Goal: Information Seeking & Learning: Learn about a topic

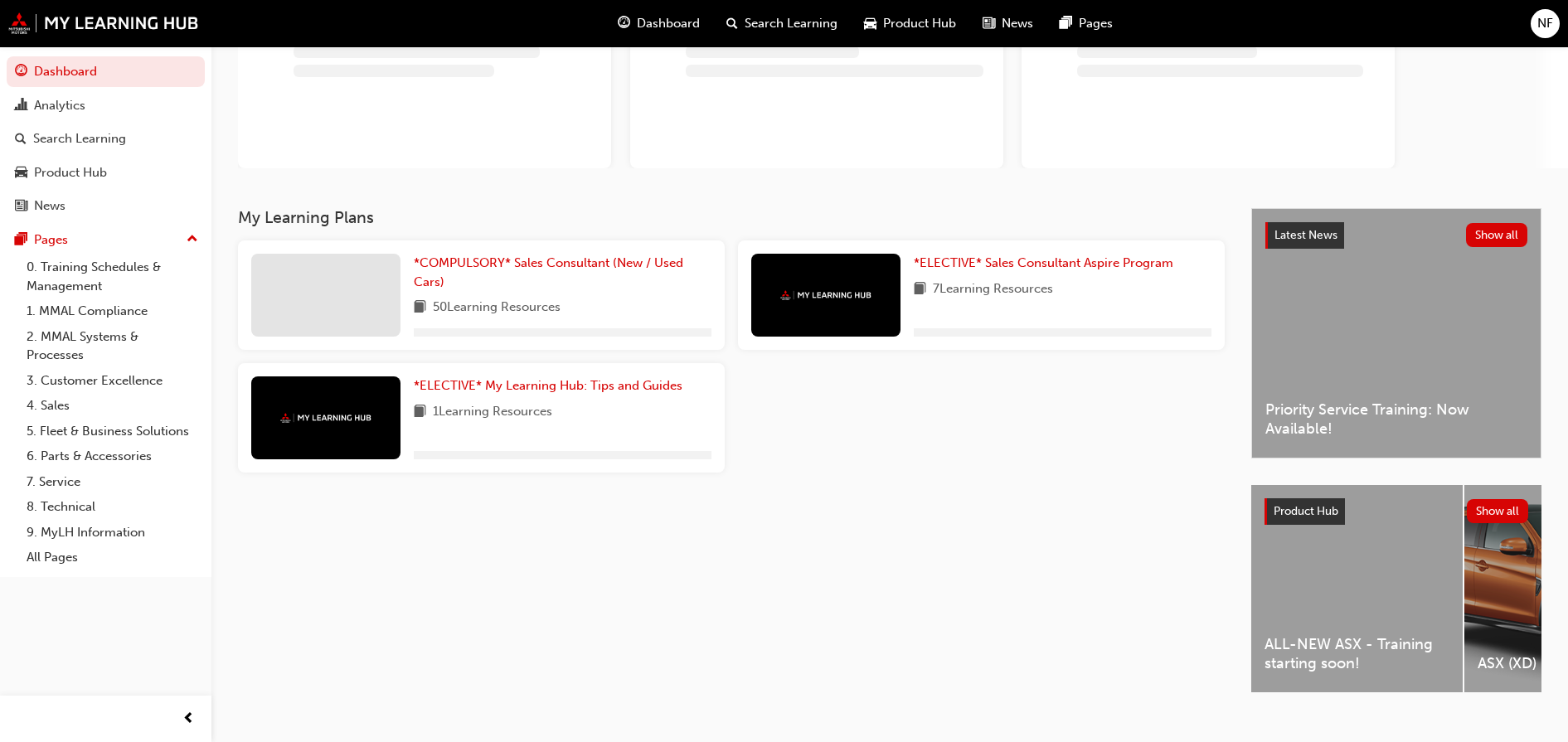
scroll to position [183, 0]
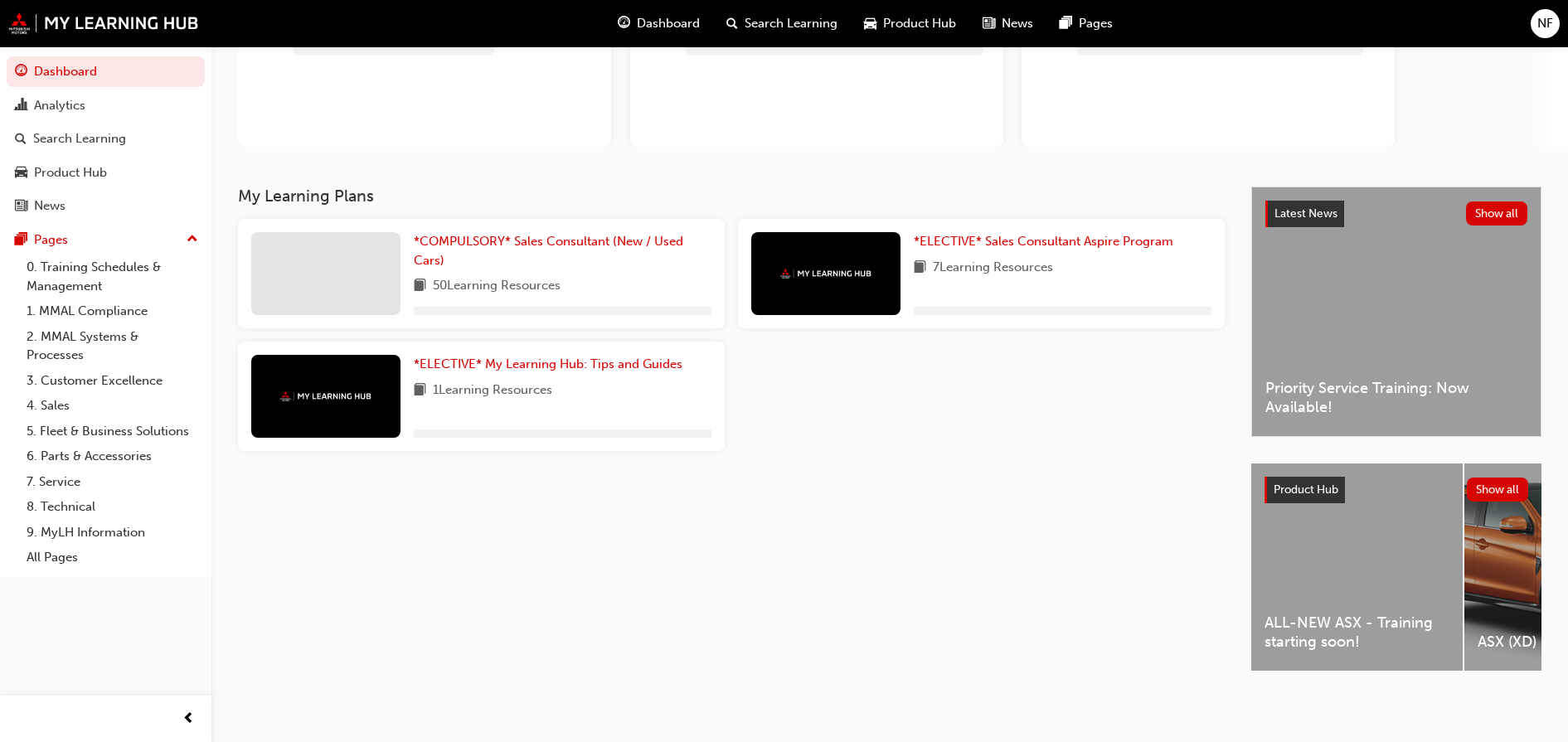
click at [1346, 515] on div "ALL-NEW ASX - Training starting soon!" at bounding box center [1356, 567] width 211 height 208
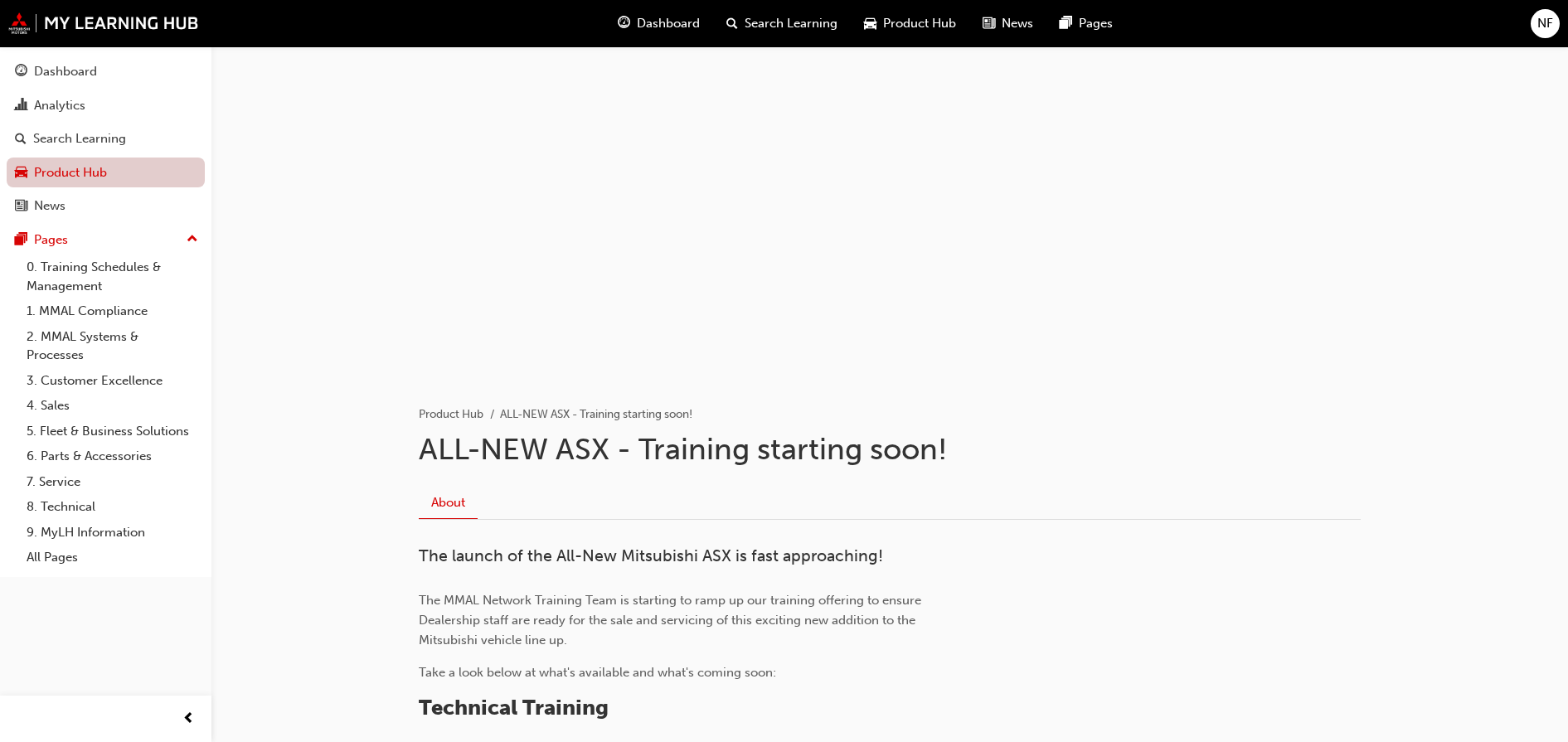
click at [105, 169] on link "Product Hub" at bounding box center [106, 173] width 198 height 31
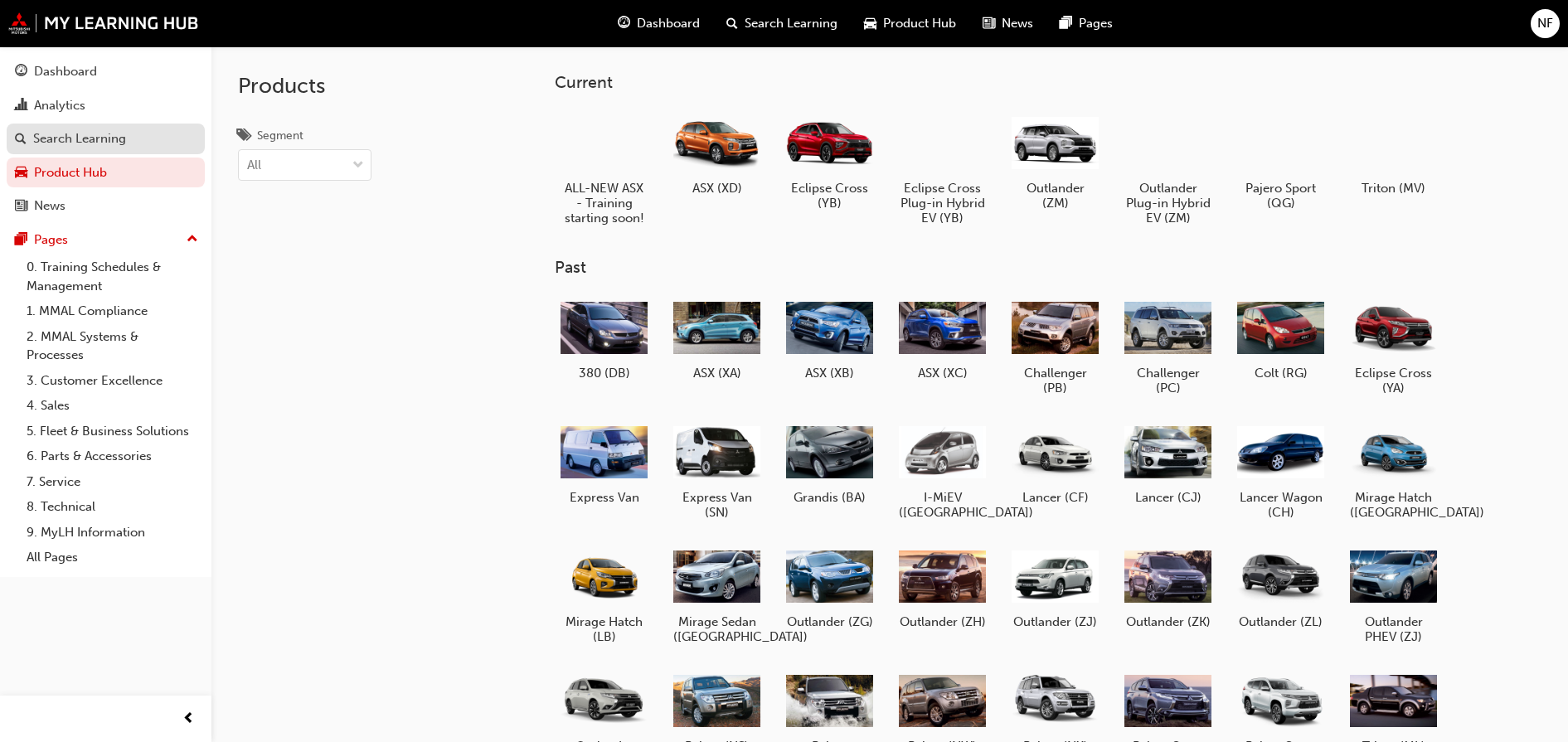
click at [115, 148] on div "Search Learning" at bounding box center [79, 138] width 93 height 19
